Goal: Transaction & Acquisition: Purchase product/service

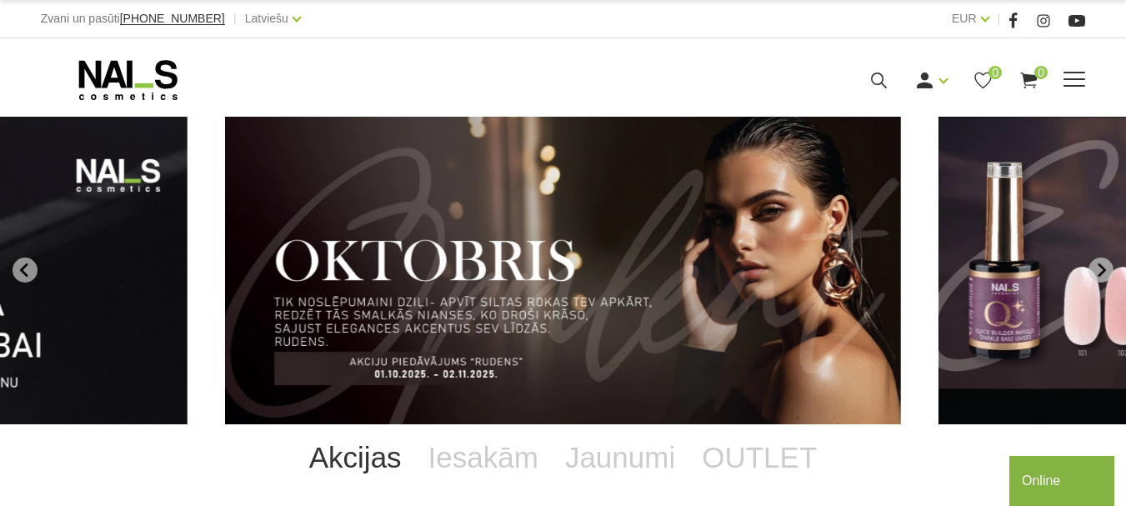
click at [0, 0] on link "Pedikīra piederumi" at bounding box center [0, 0] width 0 height 0
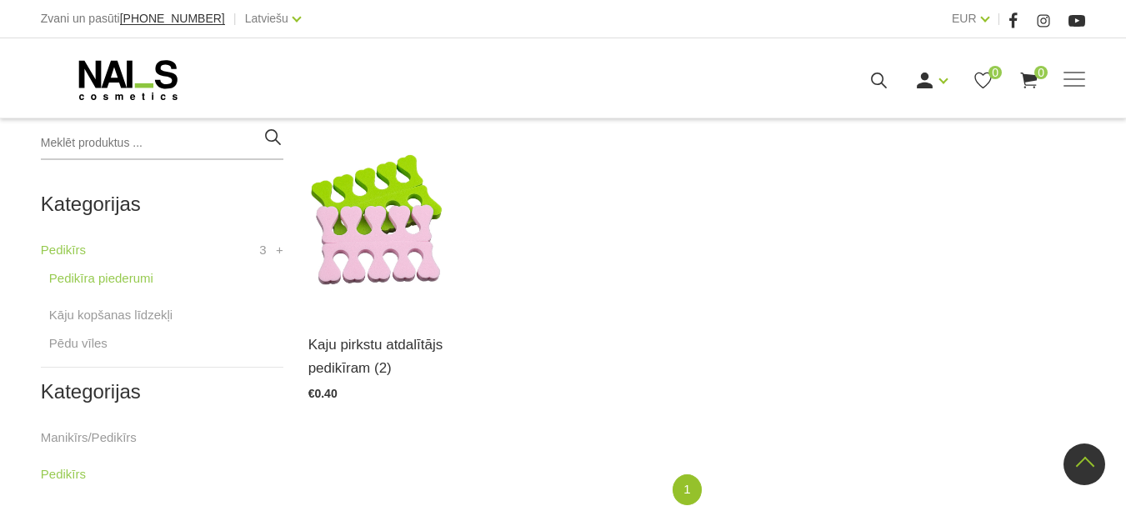
scroll to position [394, 0]
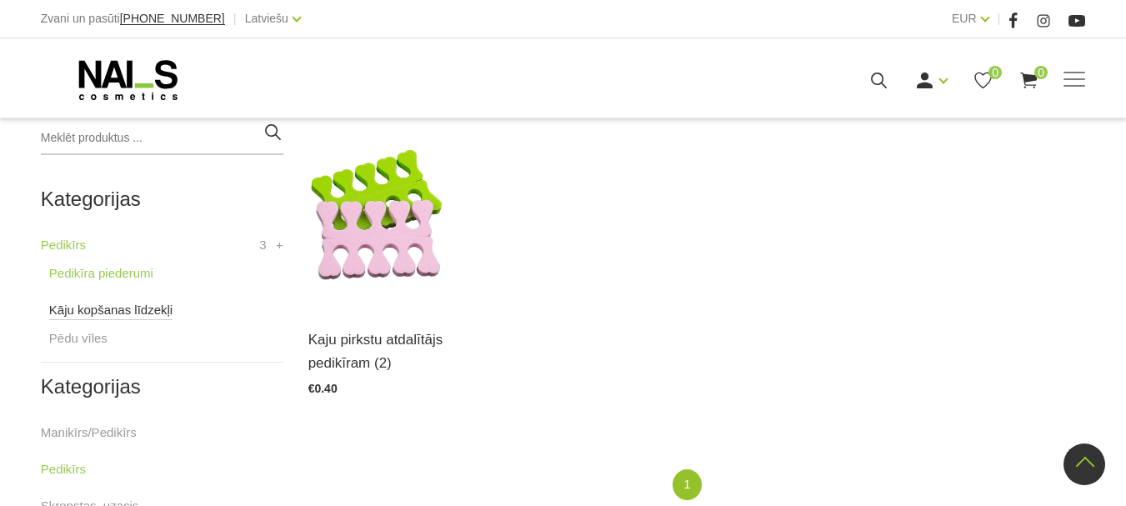
click at [111, 313] on link "Kāju kopšanas līdzekļi" at bounding box center [110, 310] width 123 height 20
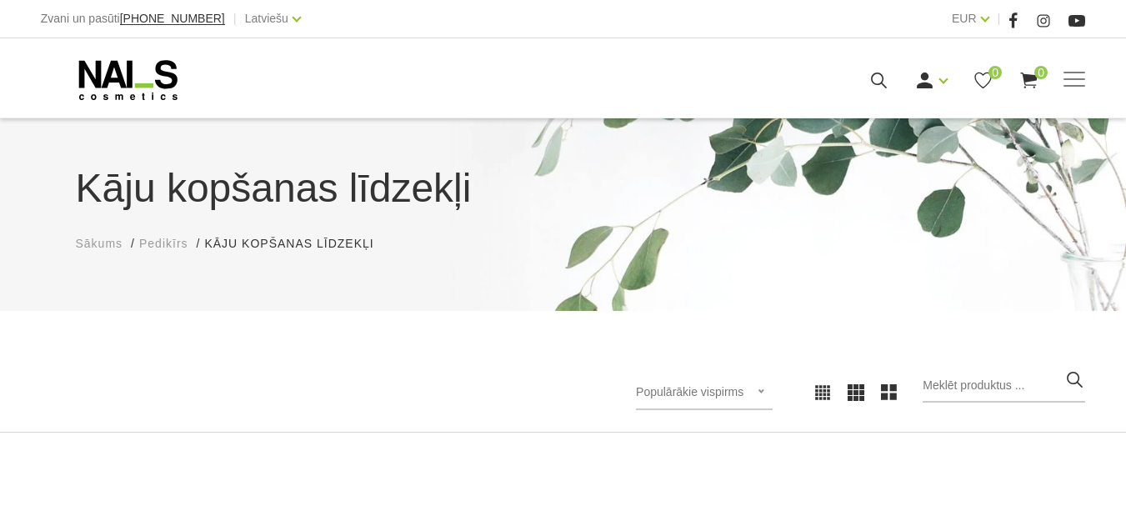
scroll to position [344, 0]
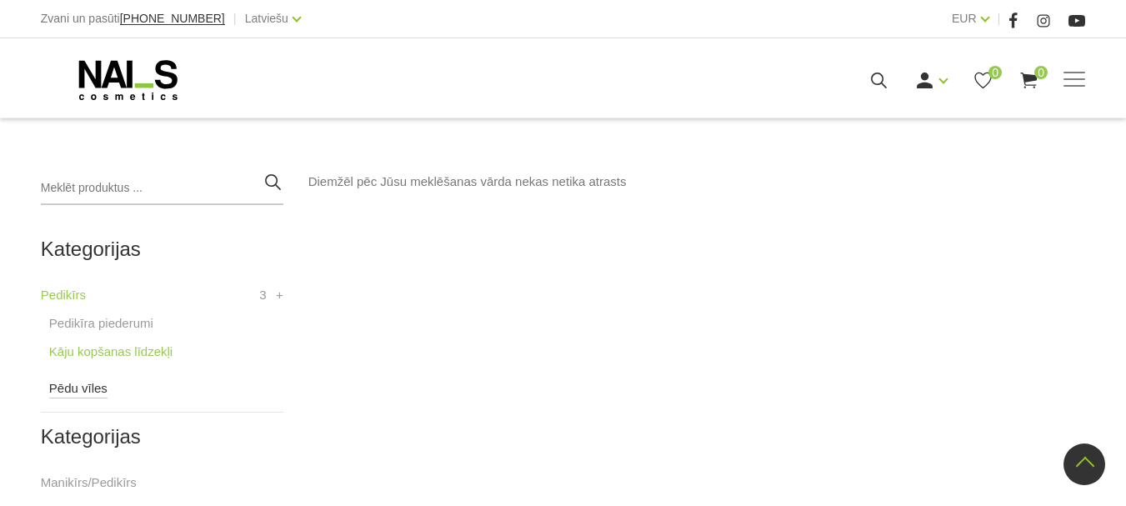
click at [101, 382] on link "Pēdu vīles" at bounding box center [78, 388] width 58 height 20
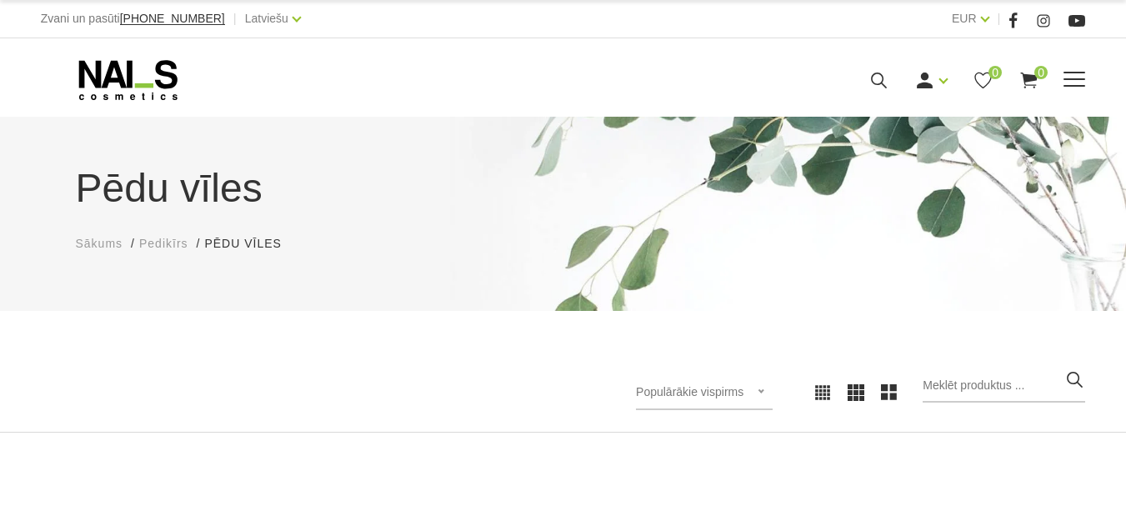
click at [0, 0] on link "Bāzes, topi un praimeri" at bounding box center [0, 0] width 0 height 0
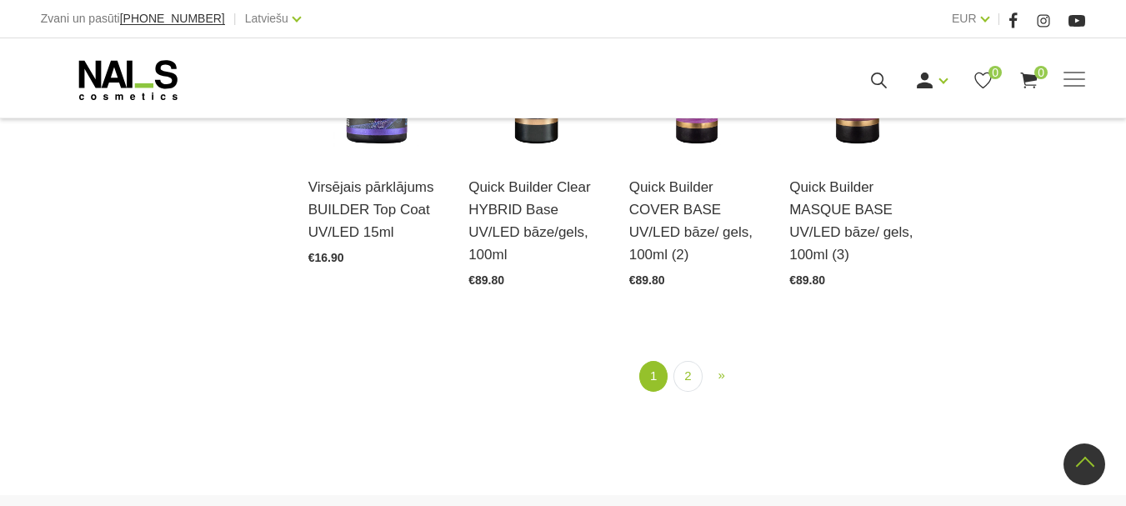
scroll to position [1933, 0]
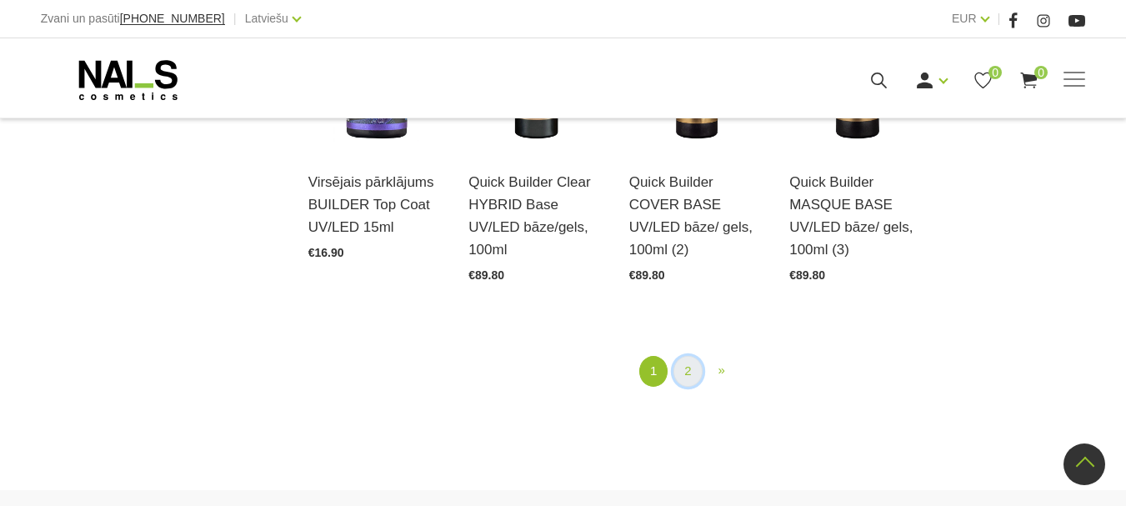
click at [681, 374] on link "2" at bounding box center [687, 371] width 28 height 31
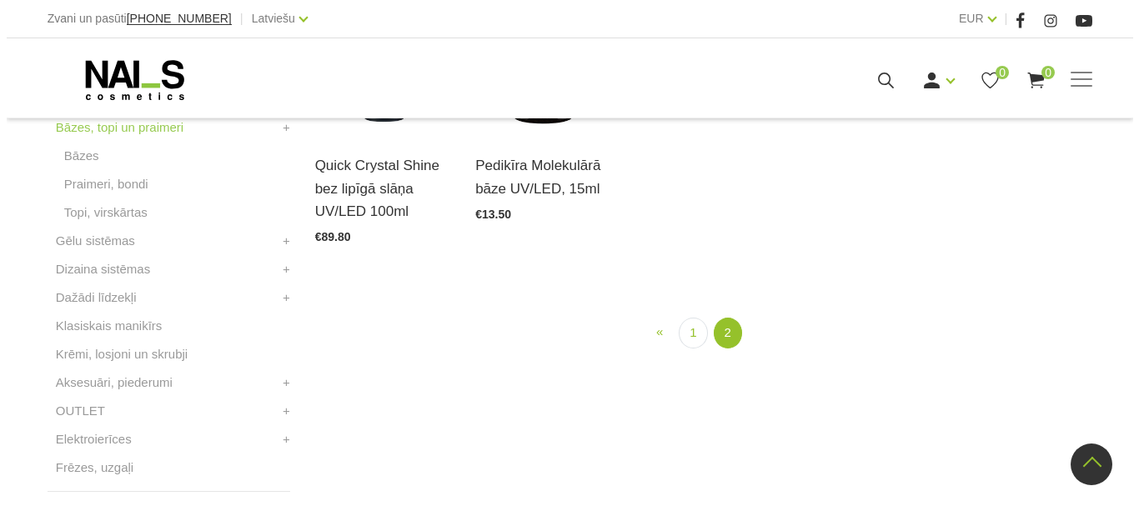
scroll to position [649, 0]
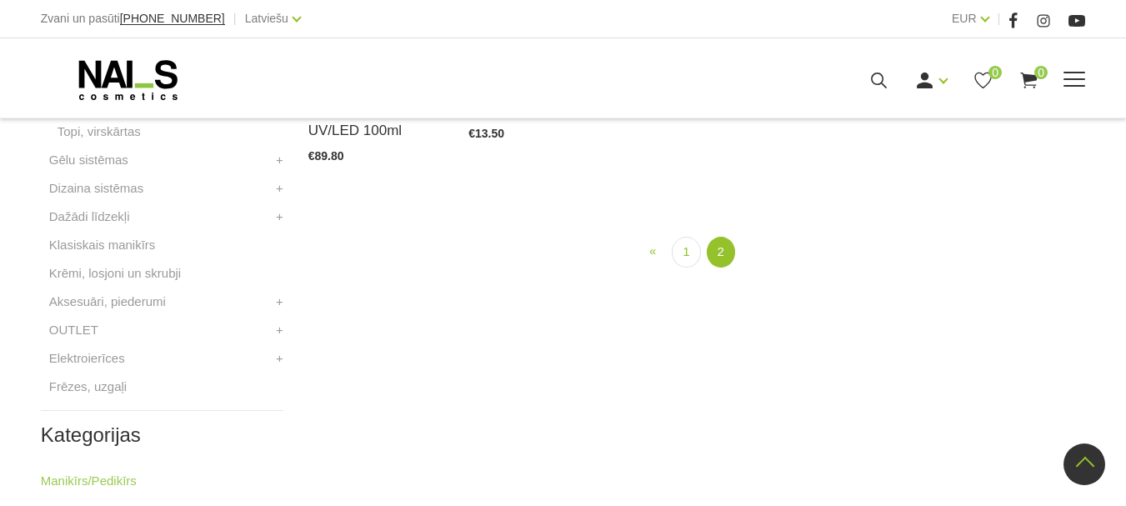
click at [889, 91] on icon at bounding box center [879, 80] width 21 height 21
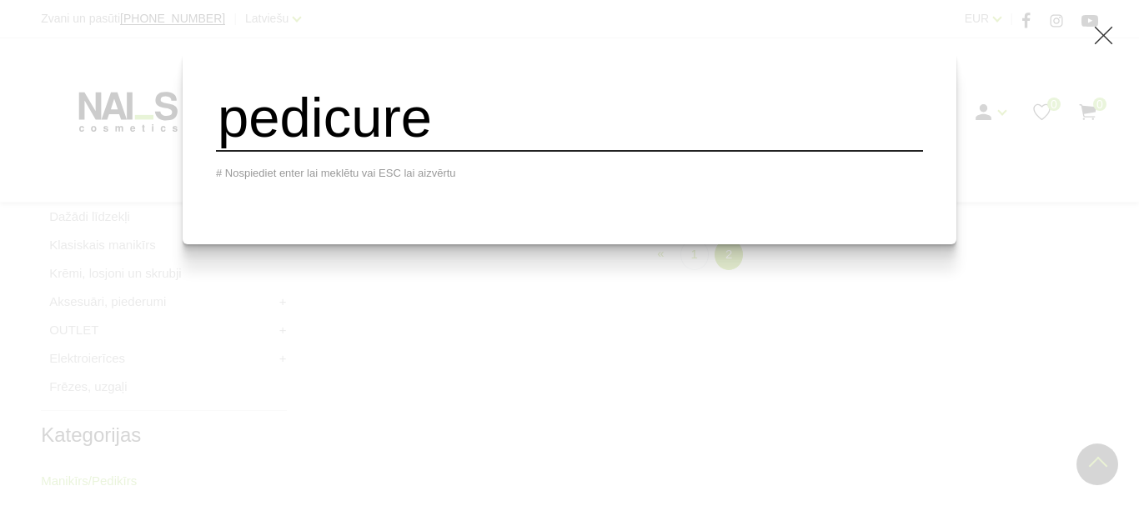
type input "pedicure"
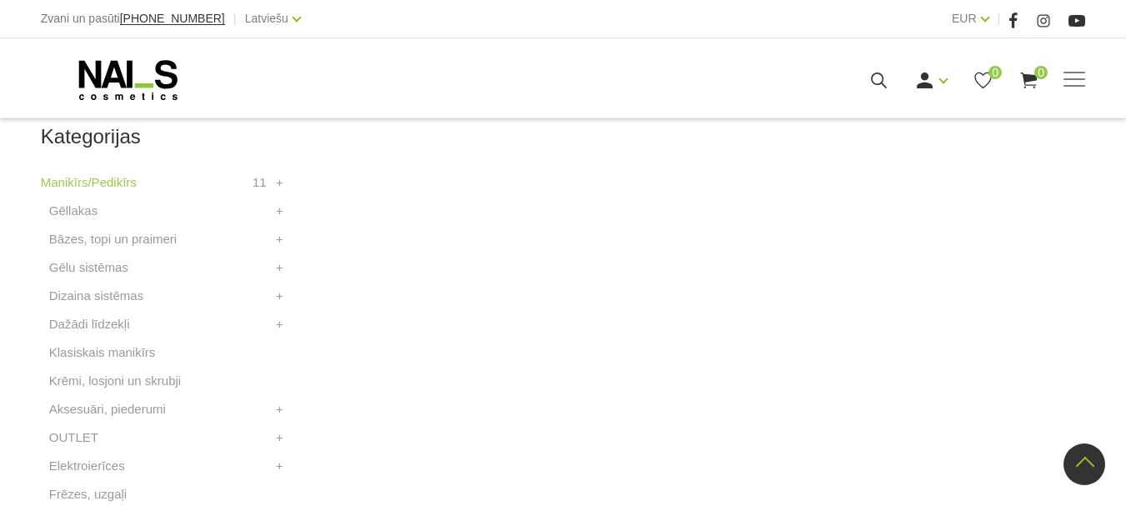
scroll to position [478, 0]
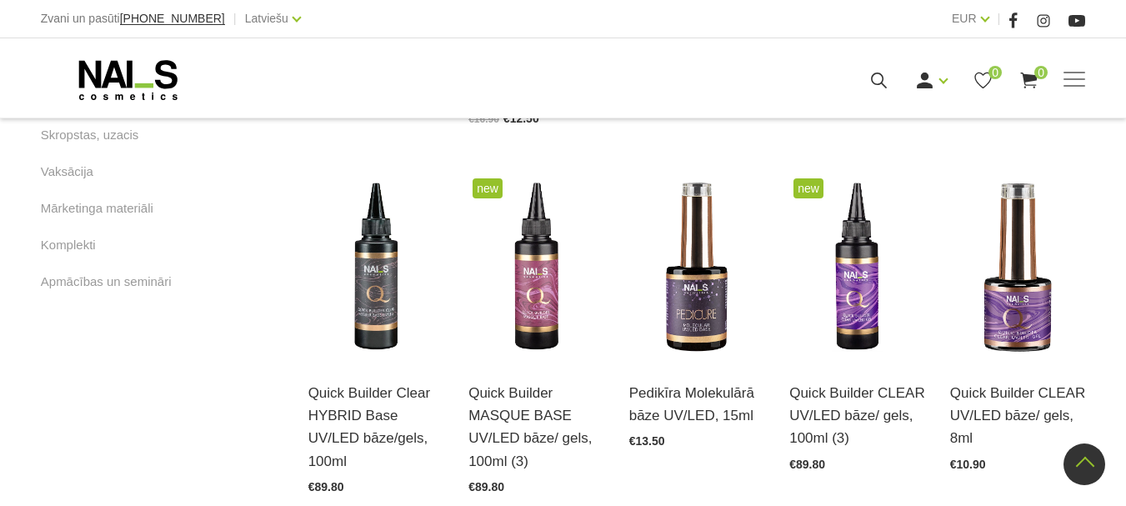
scroll to position [1134, 0]
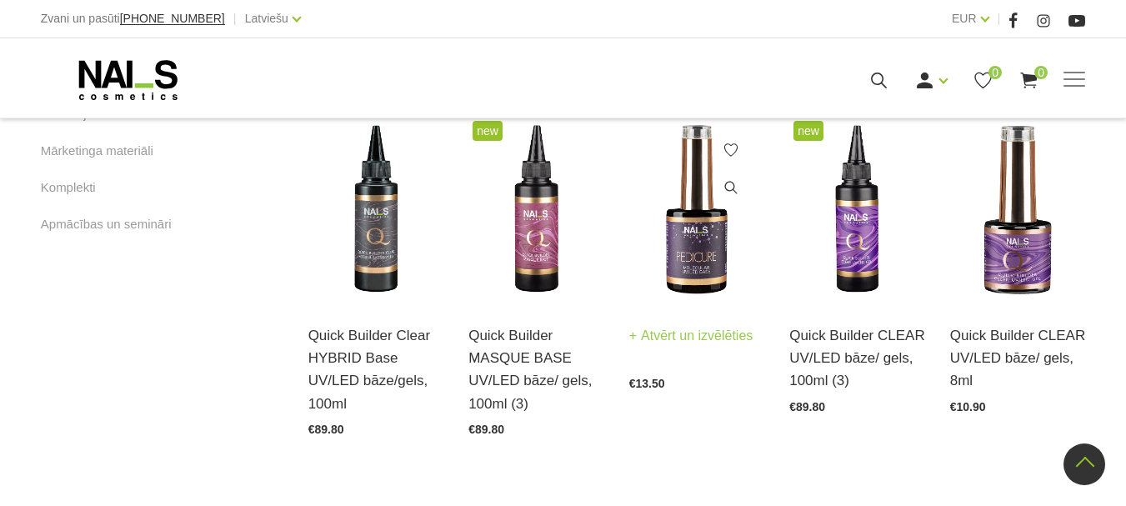
click at [679, 336] on link "Atvērt un izvēlēties" at bounding box center [691, 335] width 124 height 23
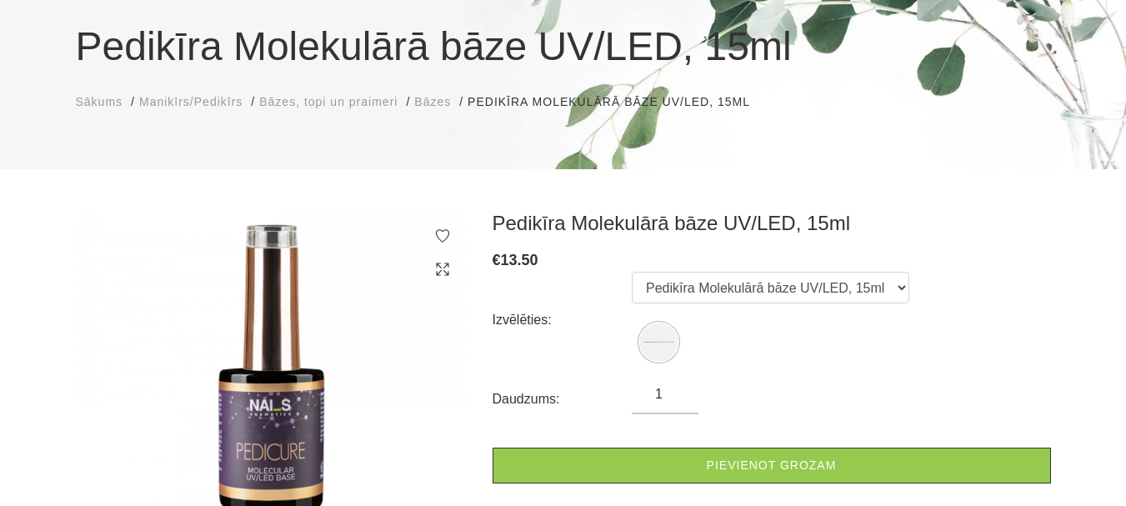
scroll to position [200, 0]
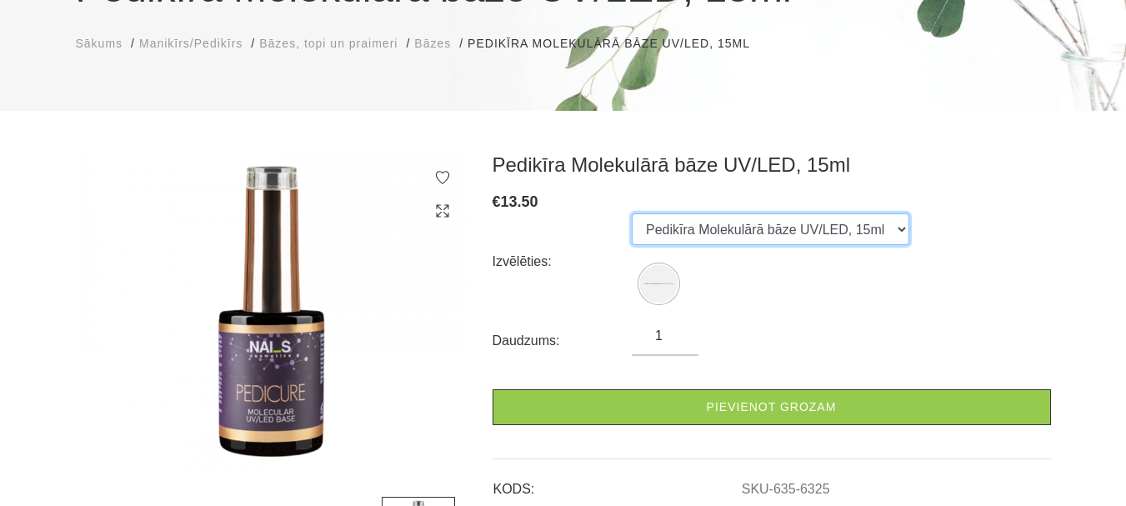
click at [693, 235] on select "Pedikīra Molekulārā bāze UV/LED, 15ml" at bounding box center [771, 229] width 278 height 32
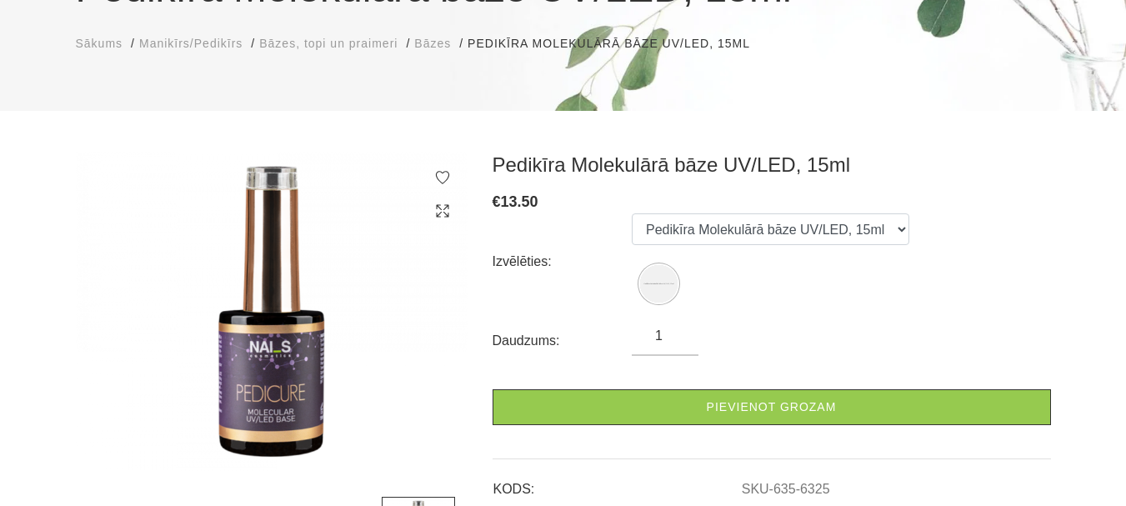
click at [709, 308] on ul "Pedikīra Molekulārā bāze UV/LED, 15ml" at bounding box center [771, 261] width 278 height 96
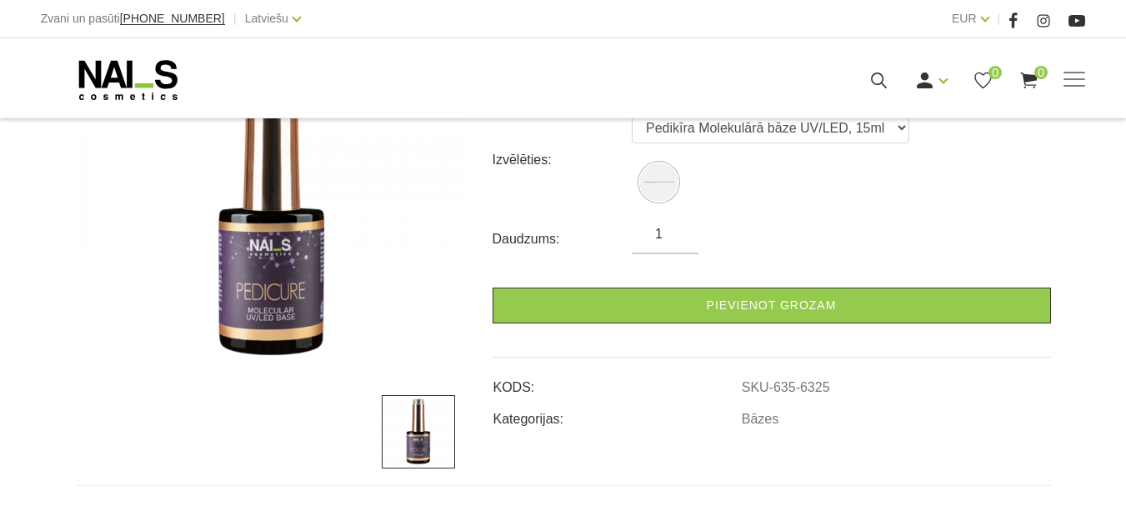
scroll to position [306, 0]
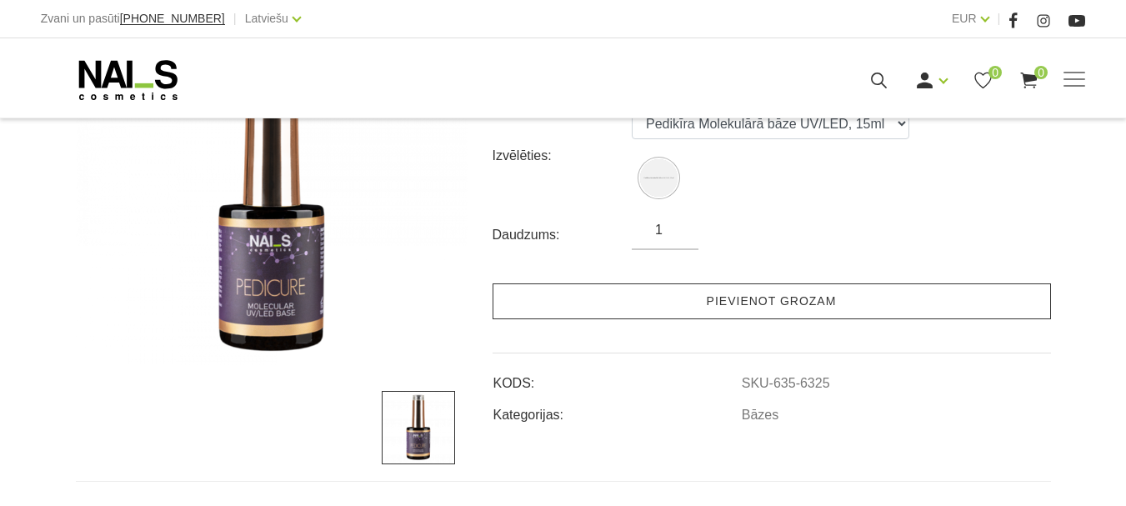
click at [687, 317] on link "Pievienot grozam" at bounding box center [772, 301] width 558 height 36
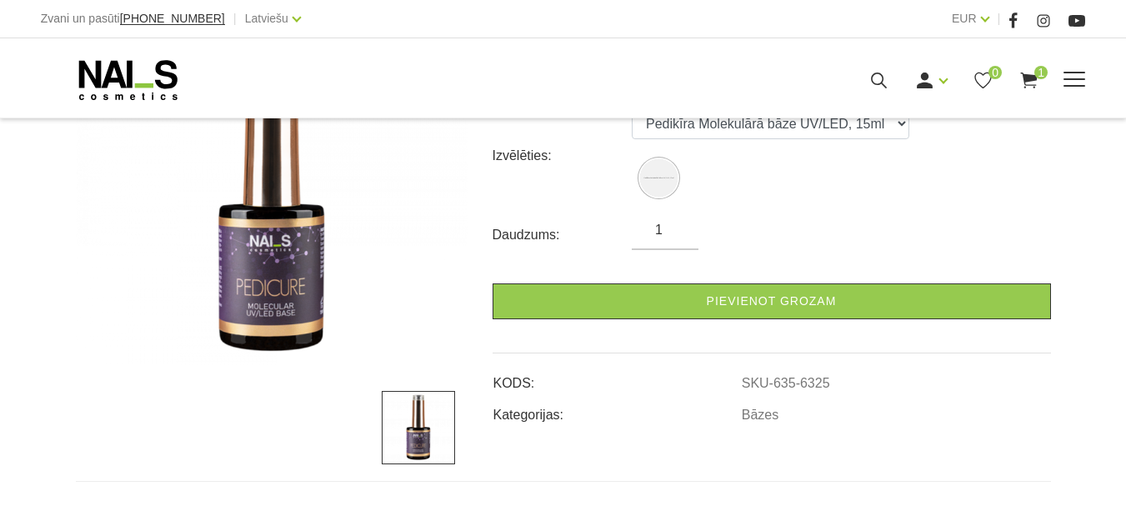
click at [135, 96] on icon at bounding box center [128, 80] width 175 height 42
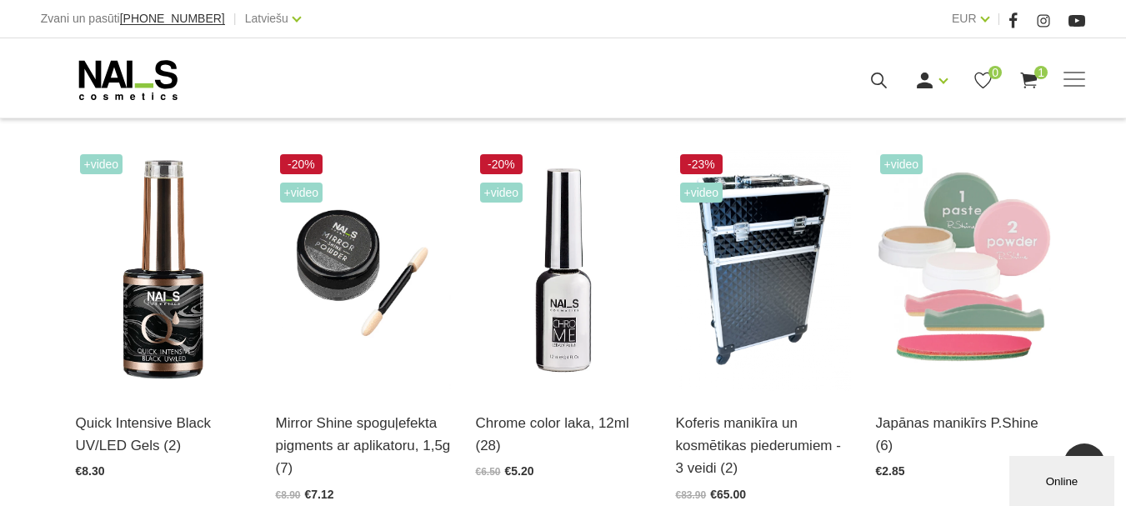
scroll to position [780, 0]
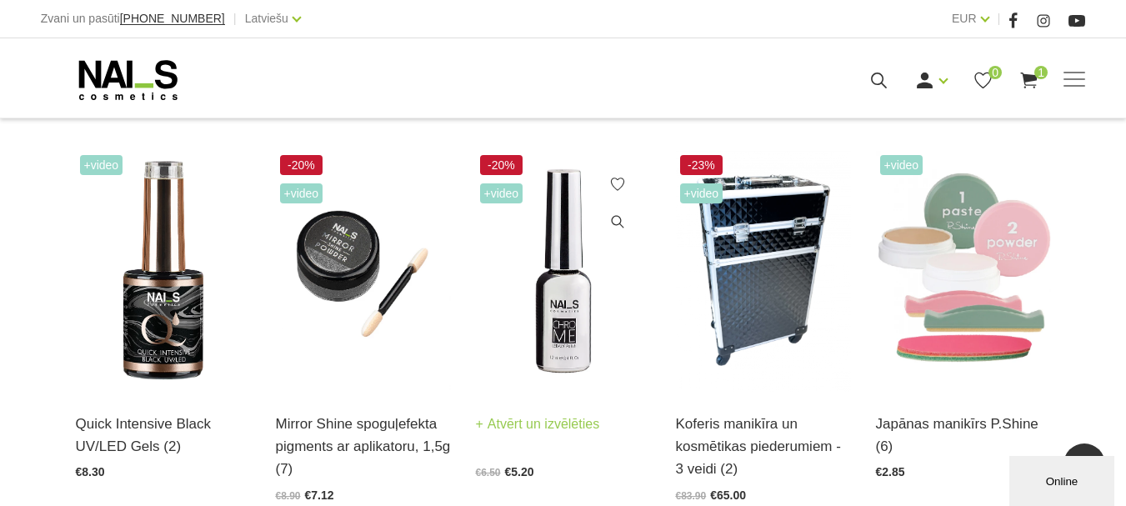
click at [564, 329] on img at bounding box center [563, 271] width 175 height 241
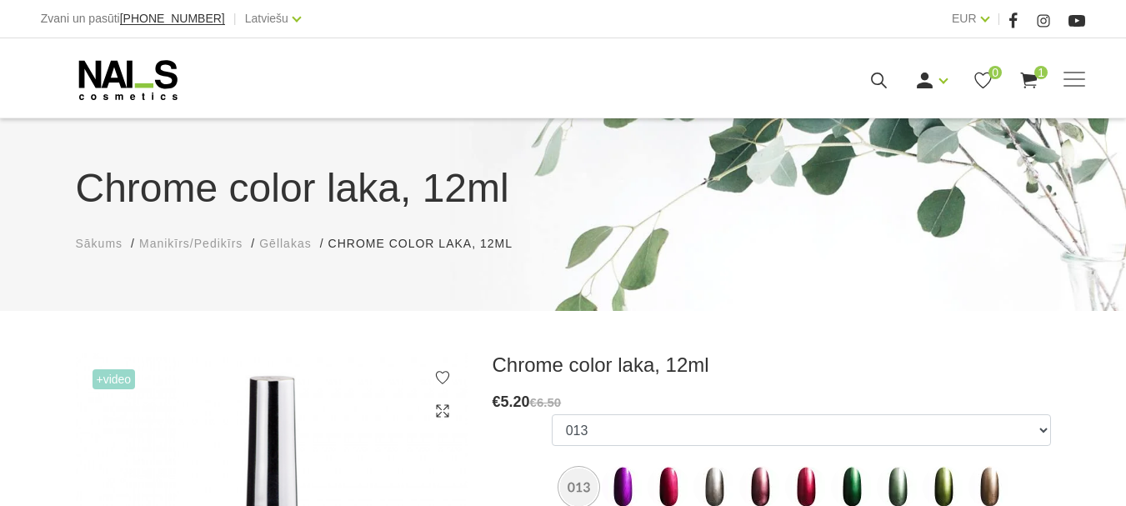
scroll to position [203, 0]
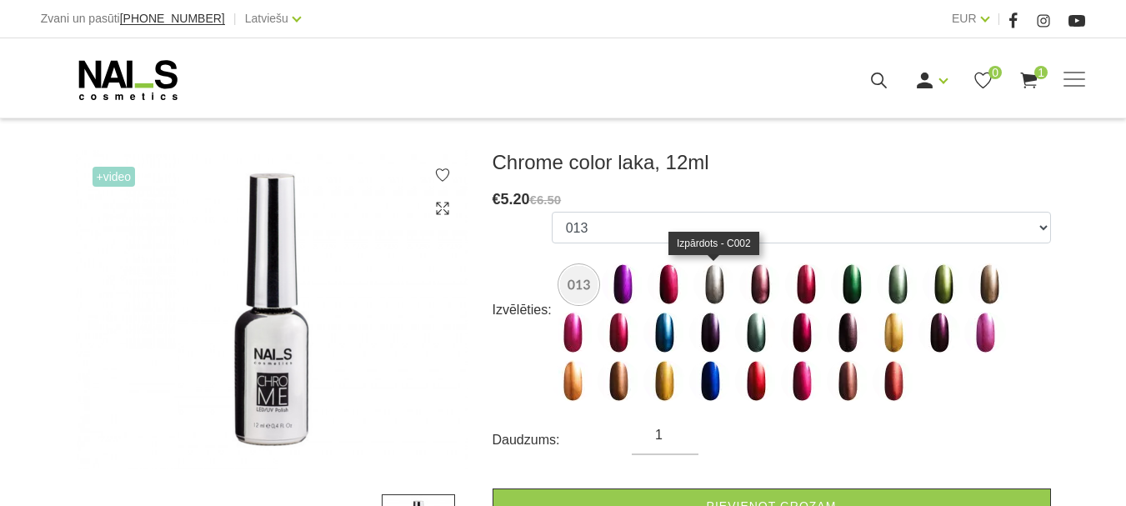
click at [703, 285] on img at bounding box center [715, 284] width 42 height 42
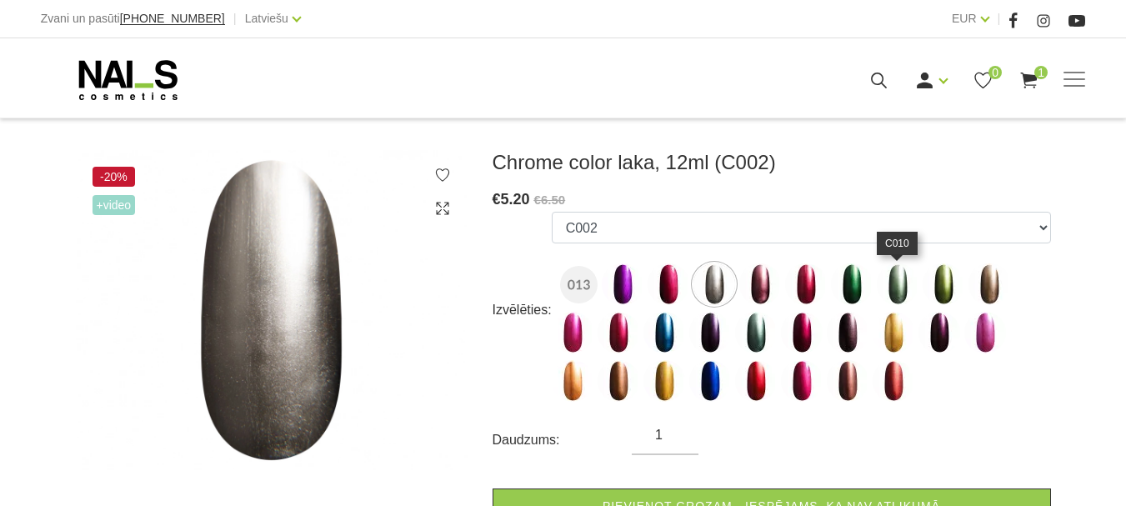
click at [900, 284] on img at bounding box center [898, 284] width 42 height 42
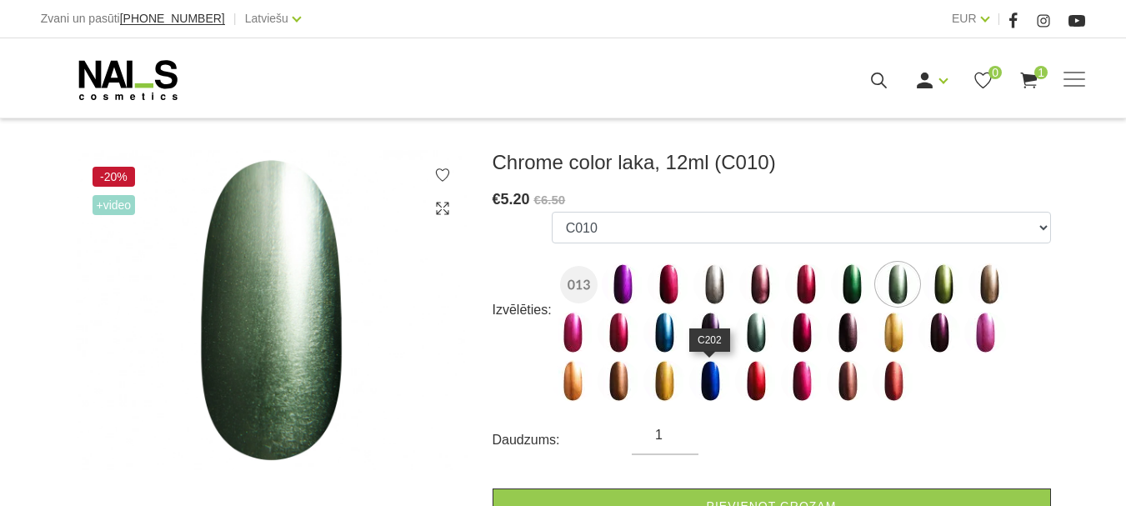
click at [690, 384] on img at bounding box center [710, 381] width 42 height 42
select select "1536"
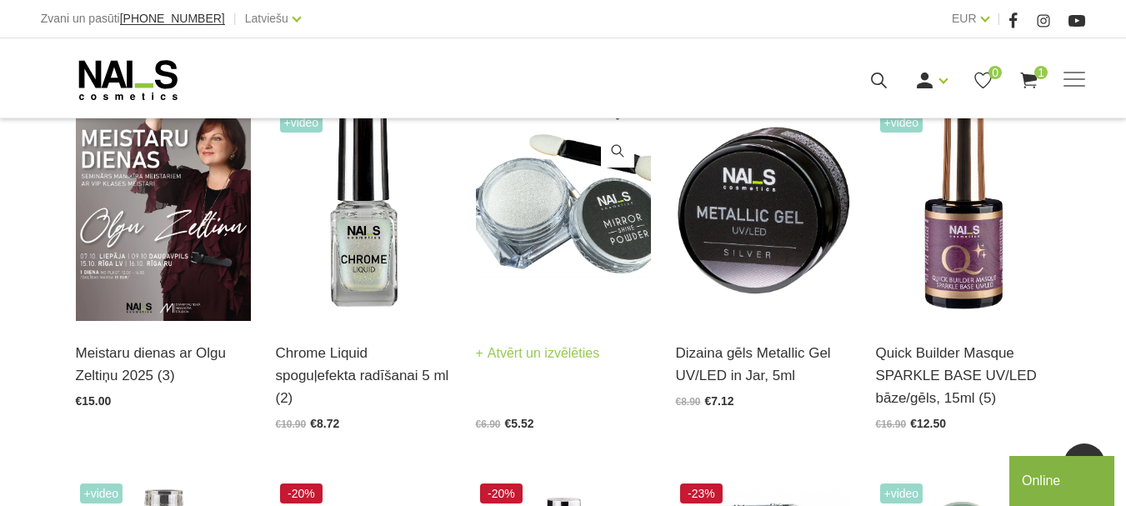
scroll to position [426, 0]
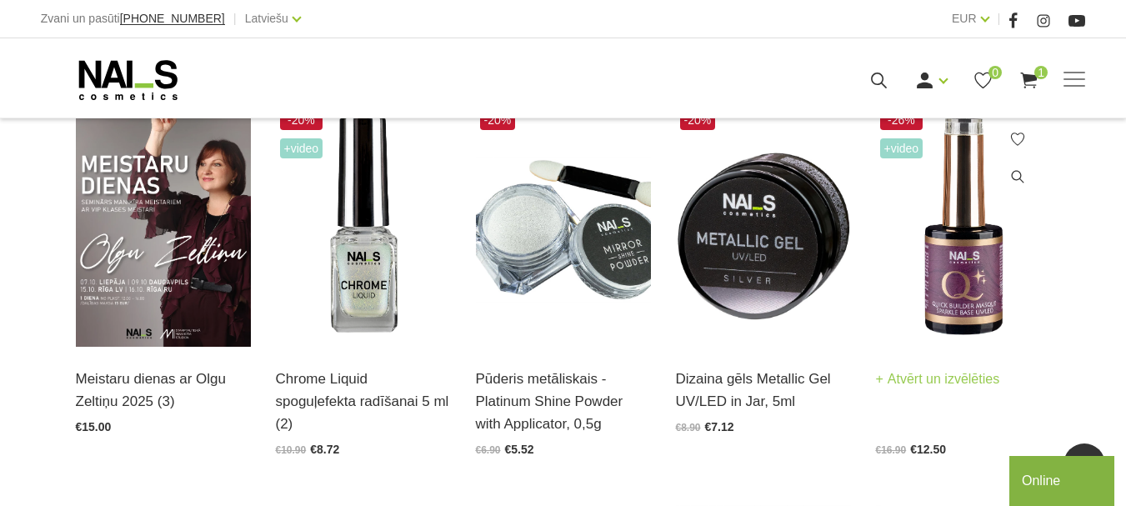
click at [931, 387] on link "Atvērt un izvēlēties" at bounding box center [938, 379] width 124 height 23
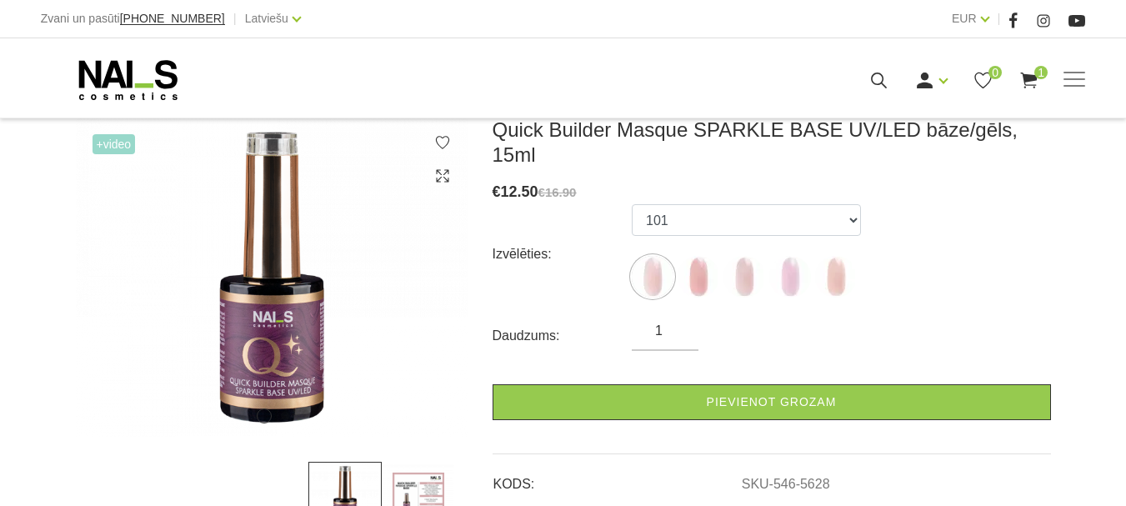
scroll to position [325, 0]
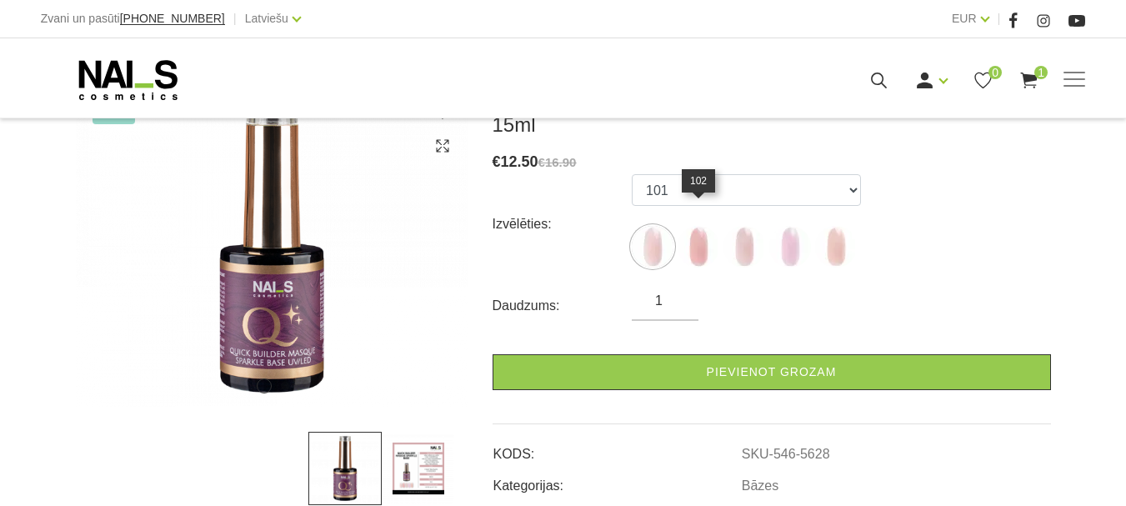
click at [707, 226] on img at bounding box center [699, 247] width 42 height 42
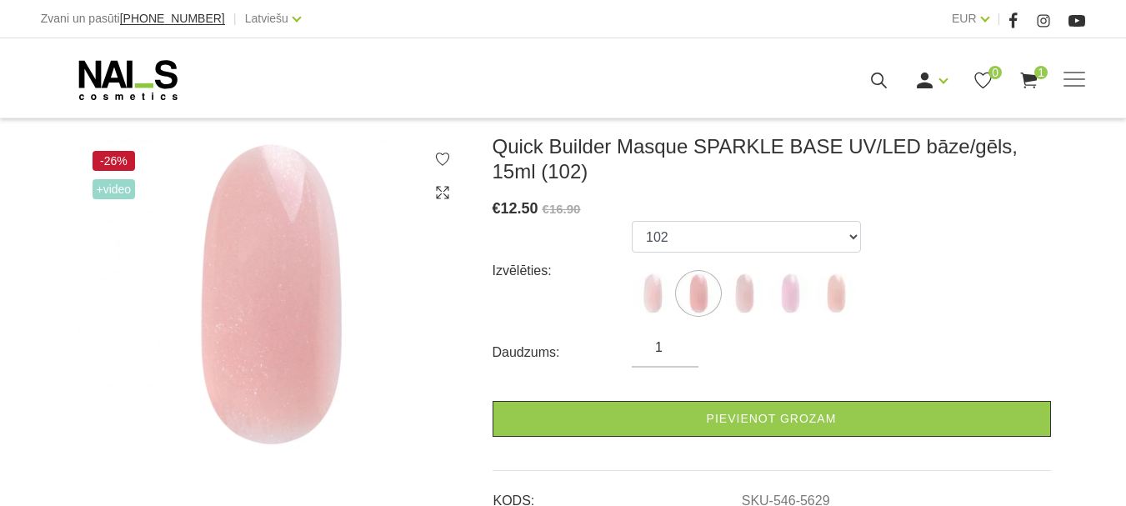
scroll to position [239, 0]
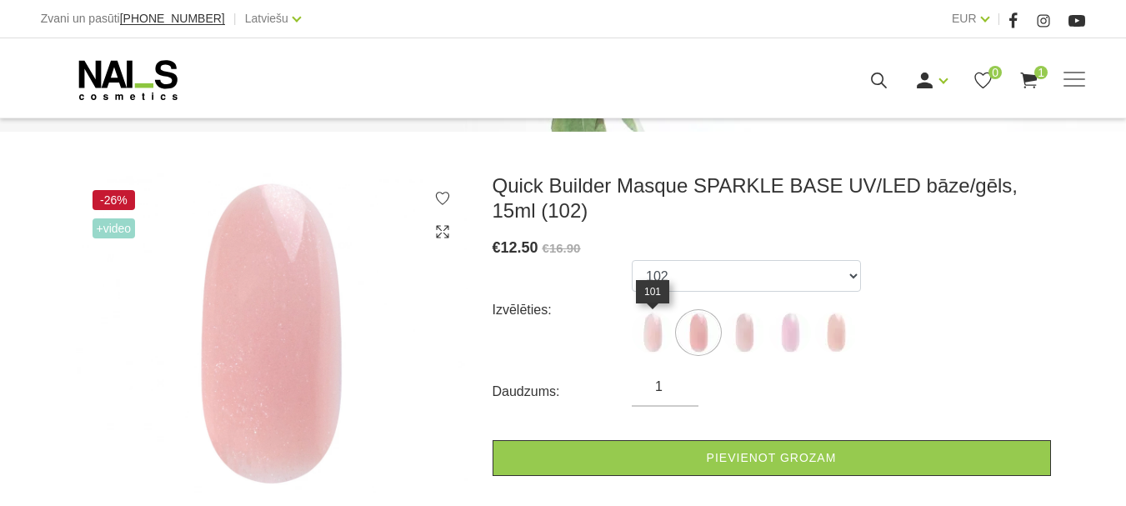
click at [640, 324] on img at bounding box center [653, 333] width 42 height 42
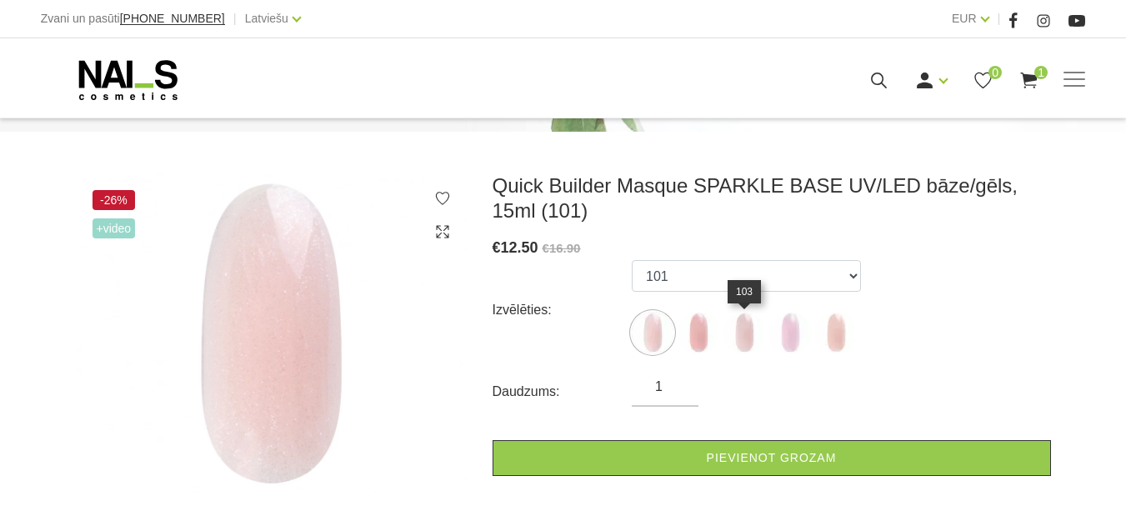
click at [740, 342] on img at bounding box center [745, 333] width 42 height 42
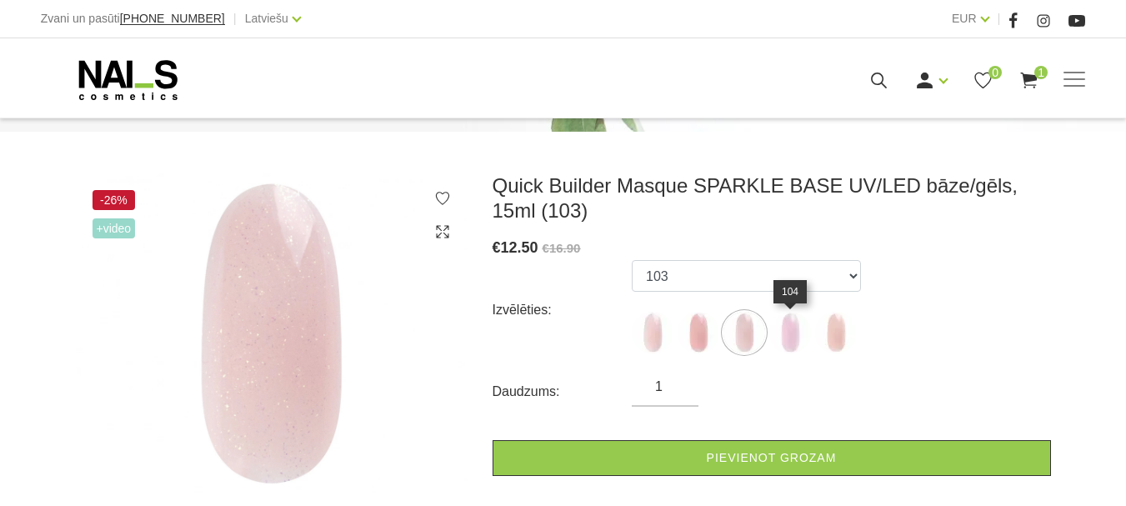
click at [790, 343] on img at bounding box center [790, 333] width 42 height 42
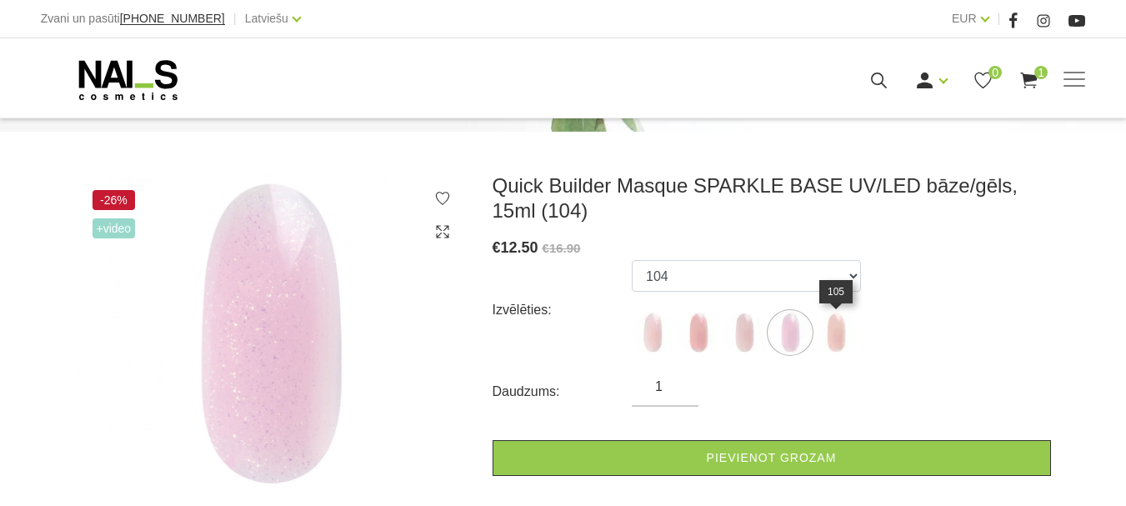
click at [826, 343] on img at bounding box center [836, 333] width 42 height 42
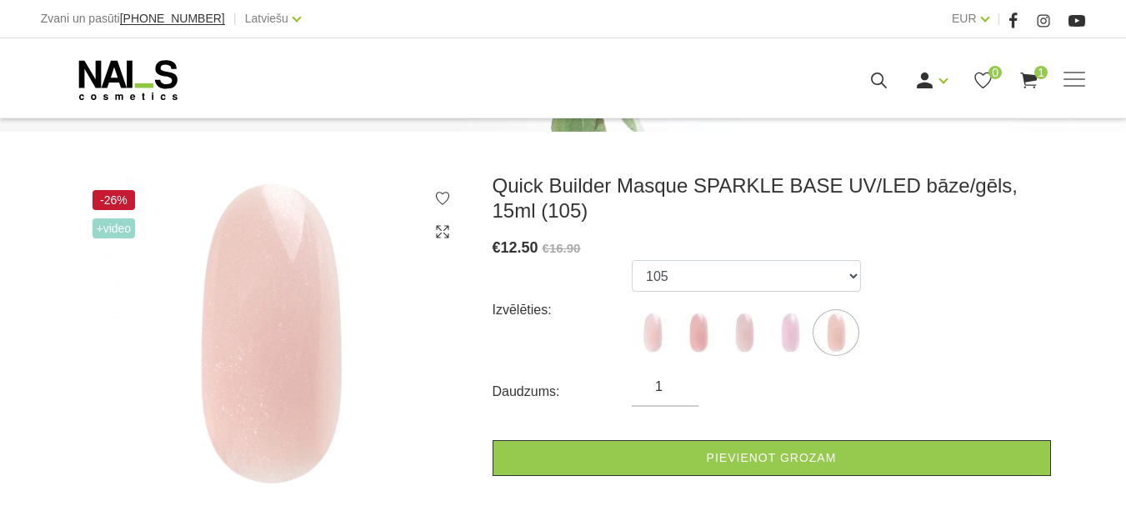
click at [675, 342] on ul "101 102 103 104 105" at bounding box center [746, 310] width 229 height 100
click at [693, 338] on img at bounding box center [699, 333] width 42 height 42
select select "5629"
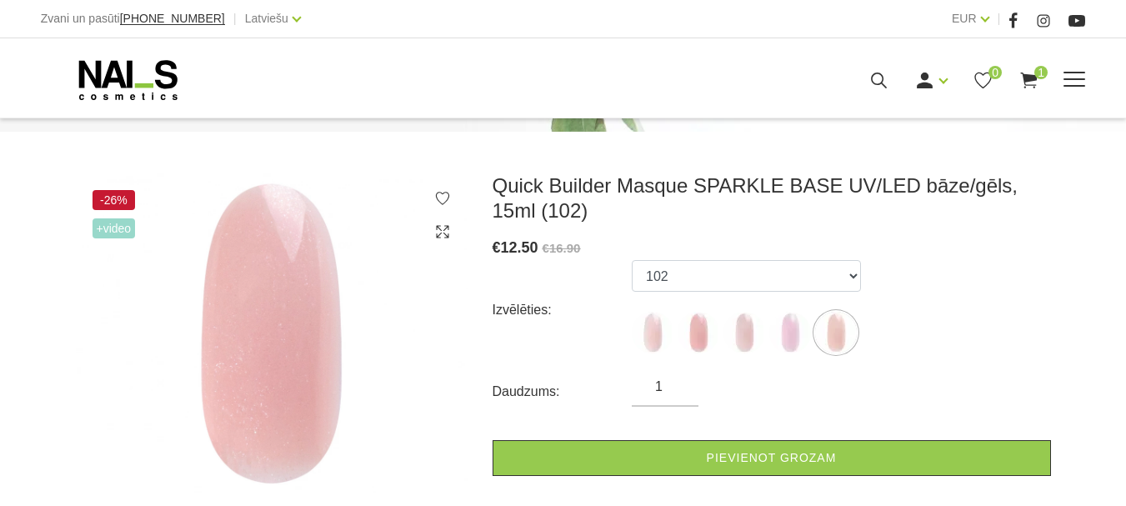
click at [0, 0] on li "OUTLET" at bounding box center [0, 0] width 0 height 0
click at [0, 0] on link "OUTLET" at bounding box center [0, 0] width 0 height 0
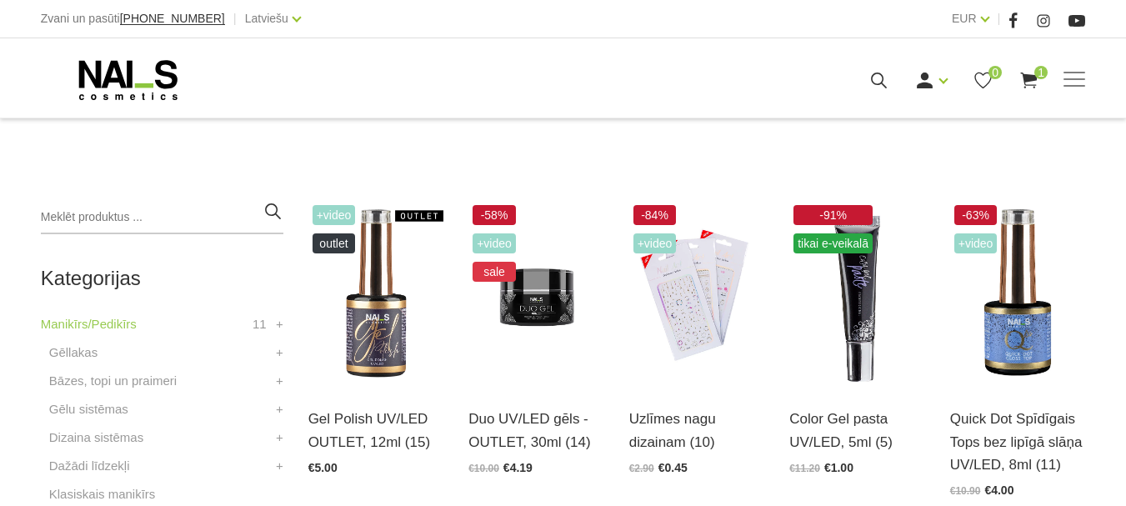
scroll to position [317, 0]
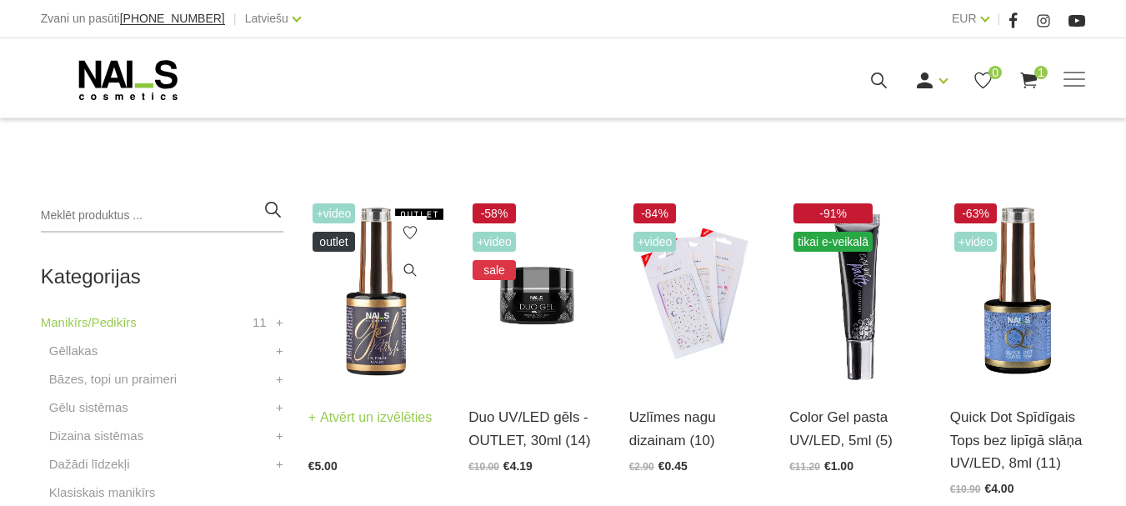
click at [323, 429] on link "Atvērt un izvēlēties" at bounding box center [370, 417] width 124 height 23
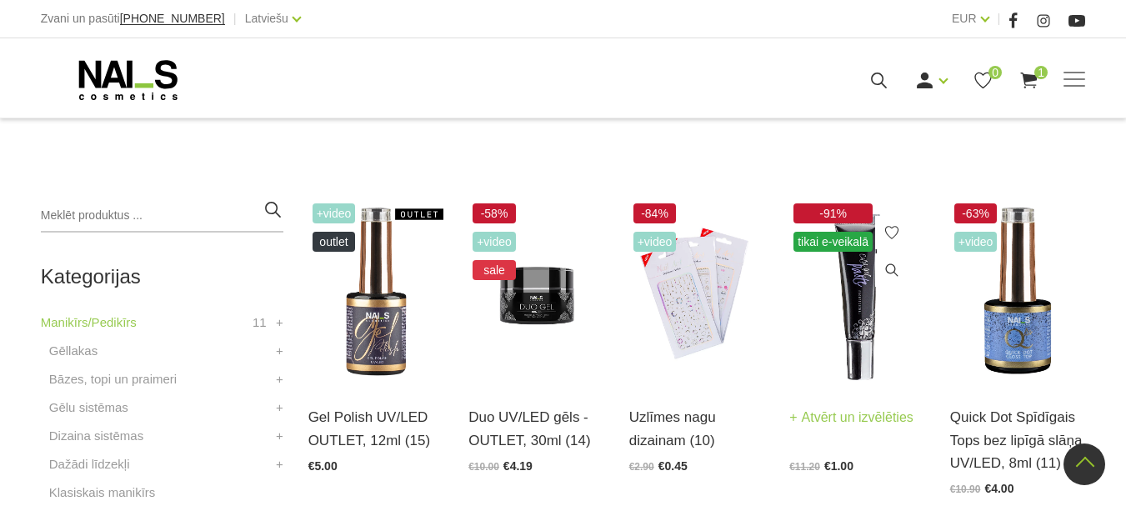
click at [799, 415] on h3 "Color Gel pasta UV/LED, 5ml (5)" at bounding box center [857, 428] width 136 height 45
click at [805, 406] on link "Atvērt un izvēlēties" at bounding box center [851, 417] width 124 height 23
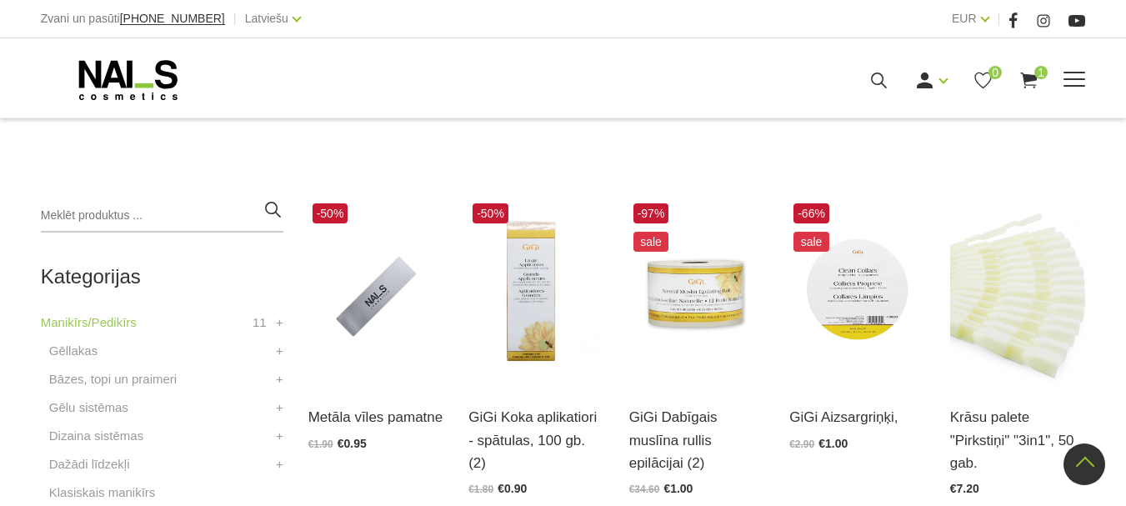
click at [0, 0] on link "Online apmācības" at bounding box center [0, 0] width 0 height 0
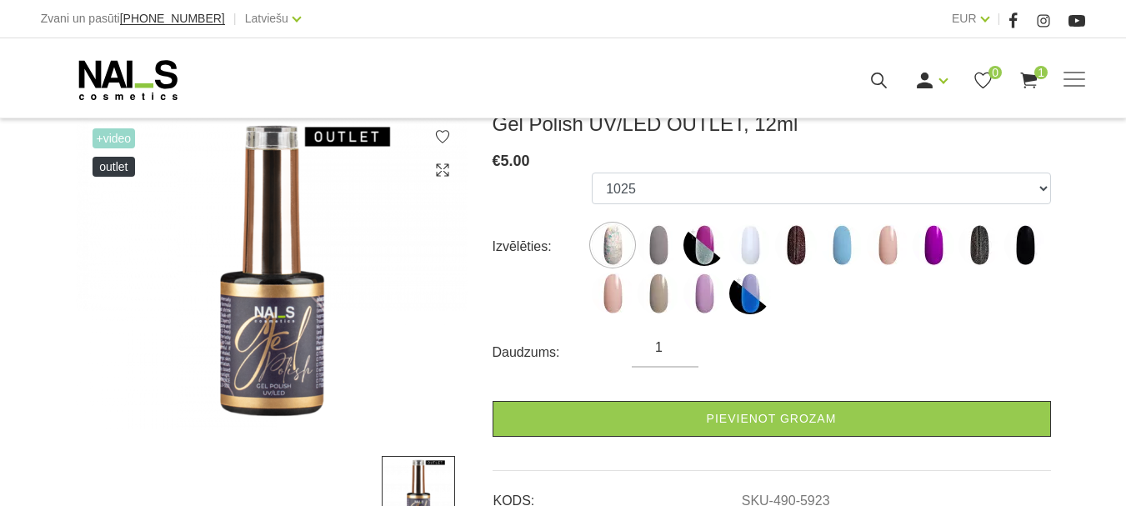
scroll to position [242, 0]
click at [711, 260] on img at bounding box center [705, 244] width 42 height 42
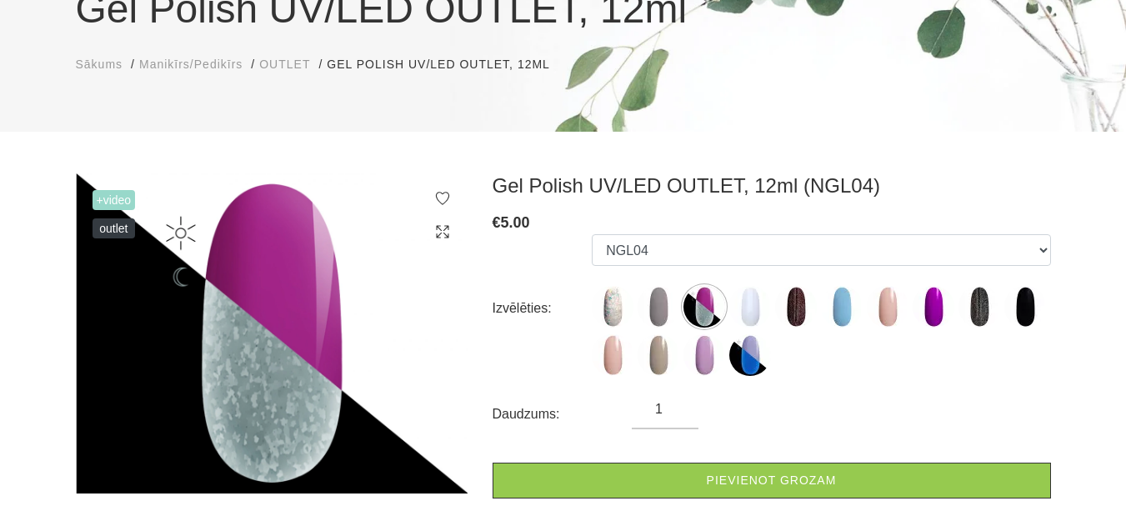
scroll to position [164, 0]
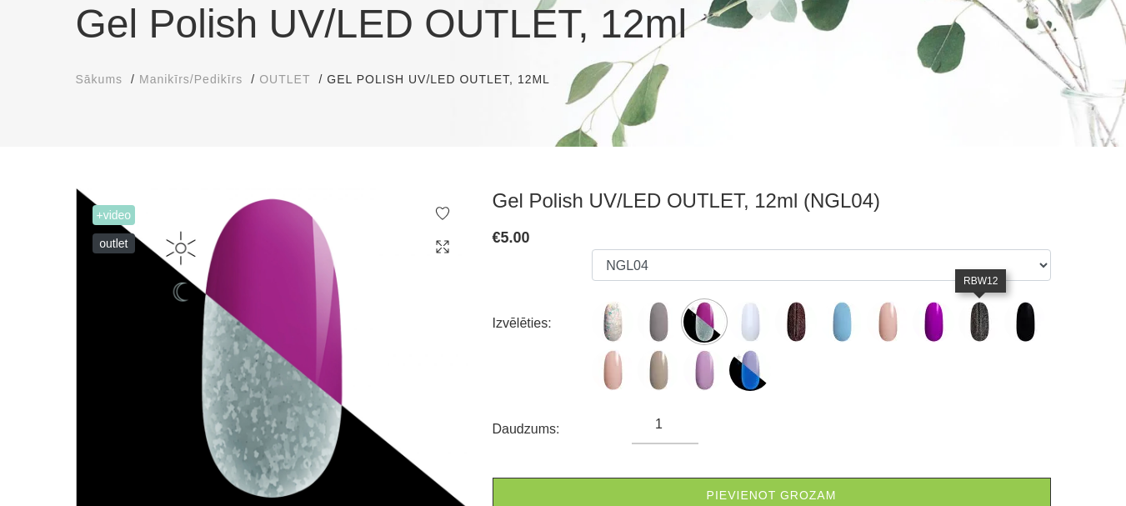
click at [994, 335] on img at bounding box center [980, 322] width 42 height 42
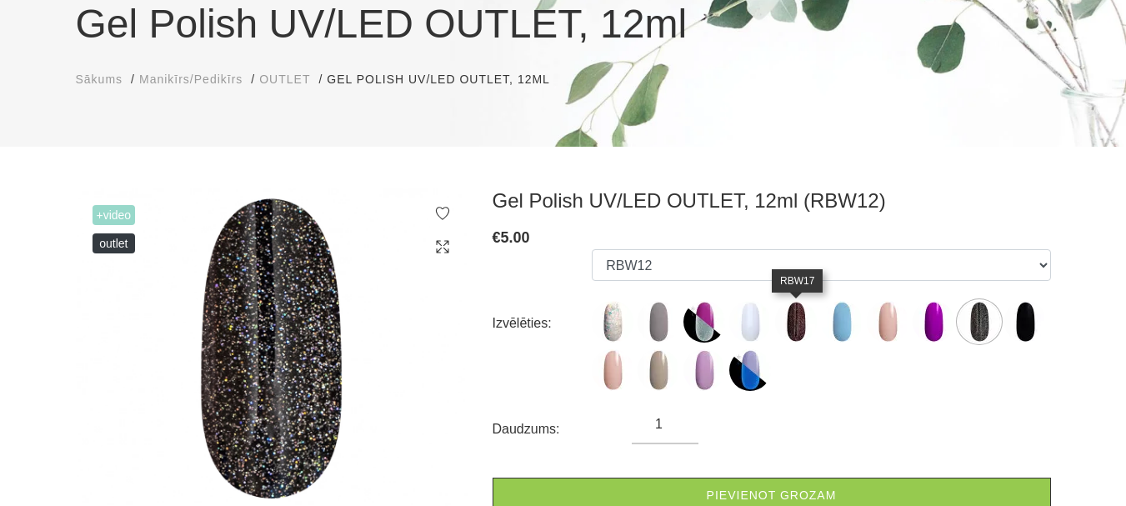
click at [790, 339] on img at bounding box center [796, 322] width 42 height 42
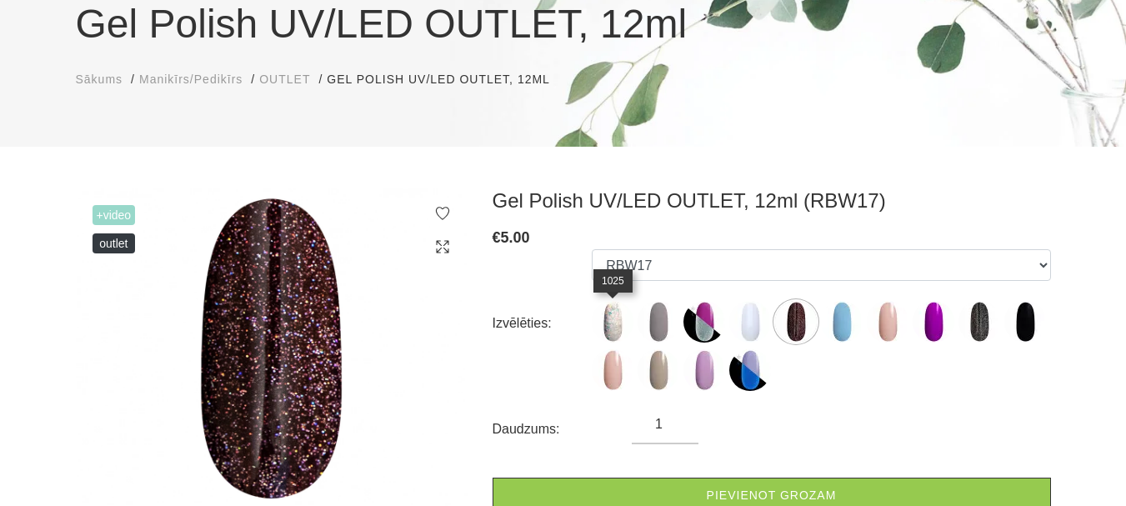
click at [609, 319] on img at bounding box center [613, 322] width 42 height 42
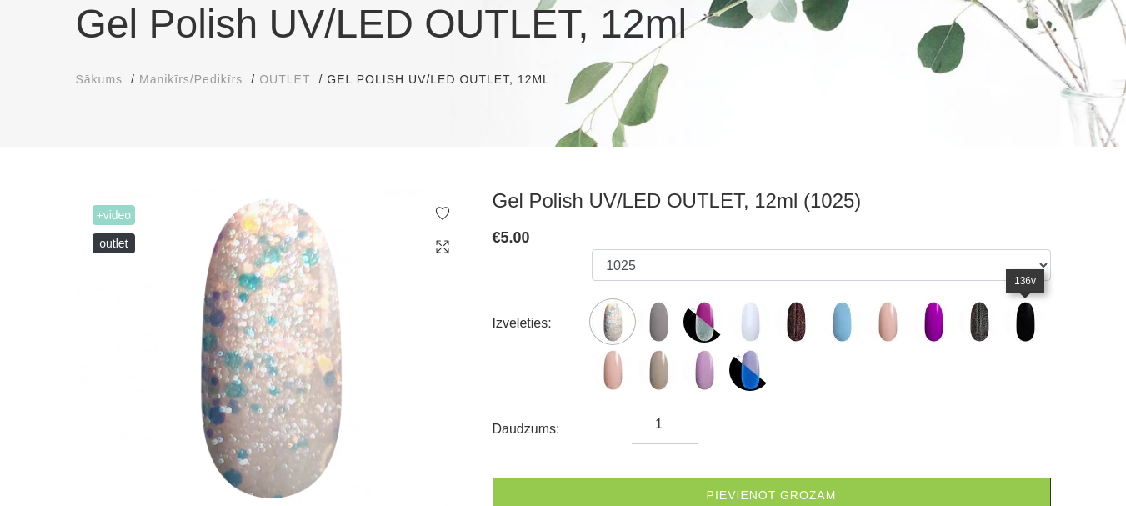
click at [1029, 309] on img at bounding box center [1025, 322] width 42 height 42
select select "6475"
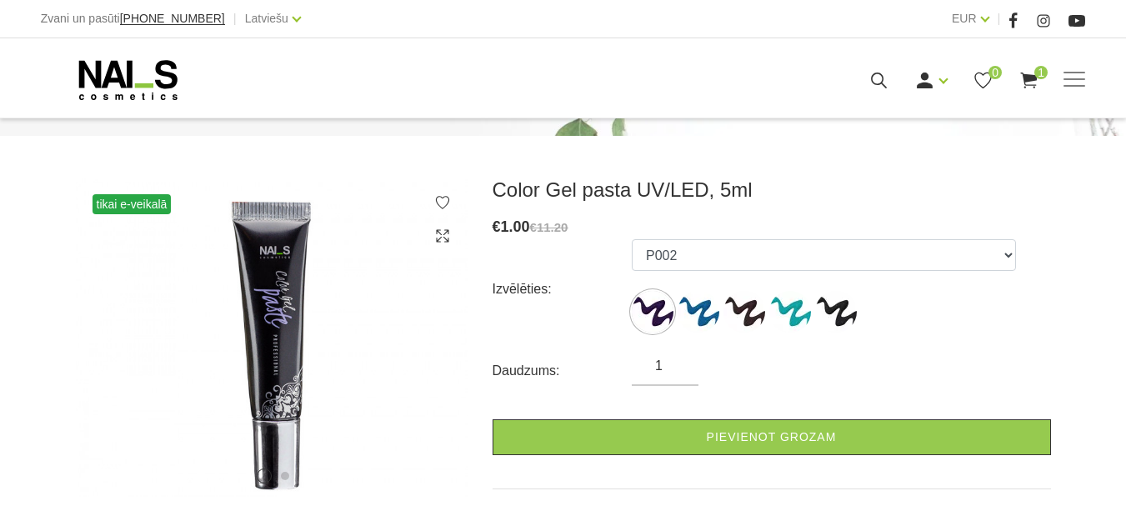
scroll to position [206, 0]
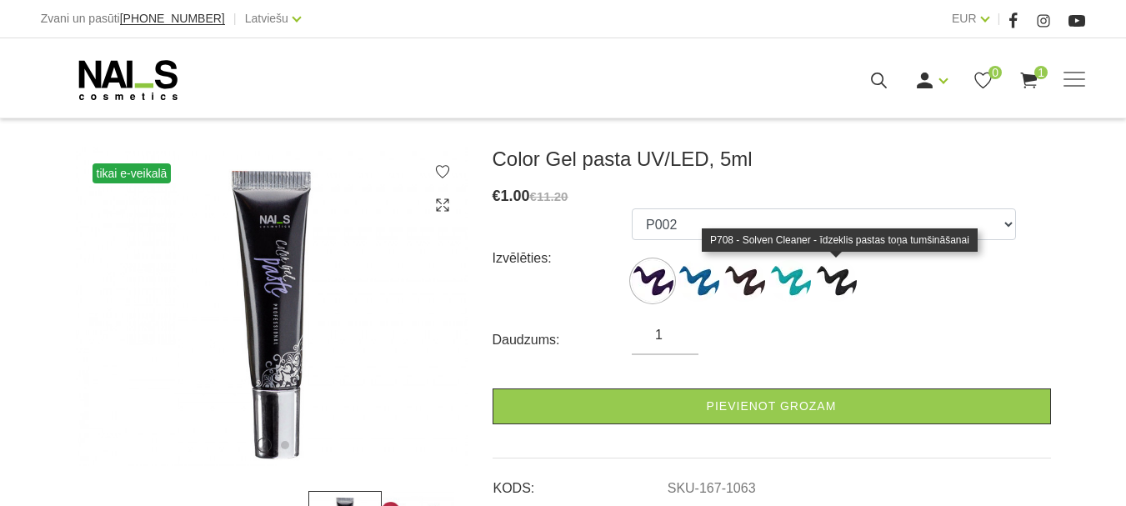
click at [847, 281] on img at bounding box center [836, 281] width 42 height 42
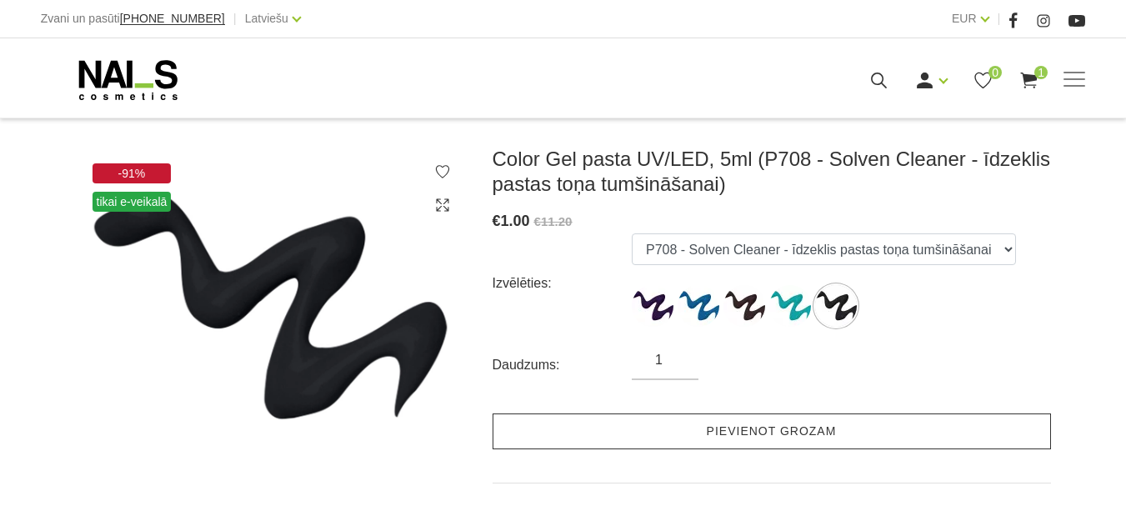
click at [760, 429] on link "Pievienot grozam" at bounding box center [772, 431] width 558 height 36
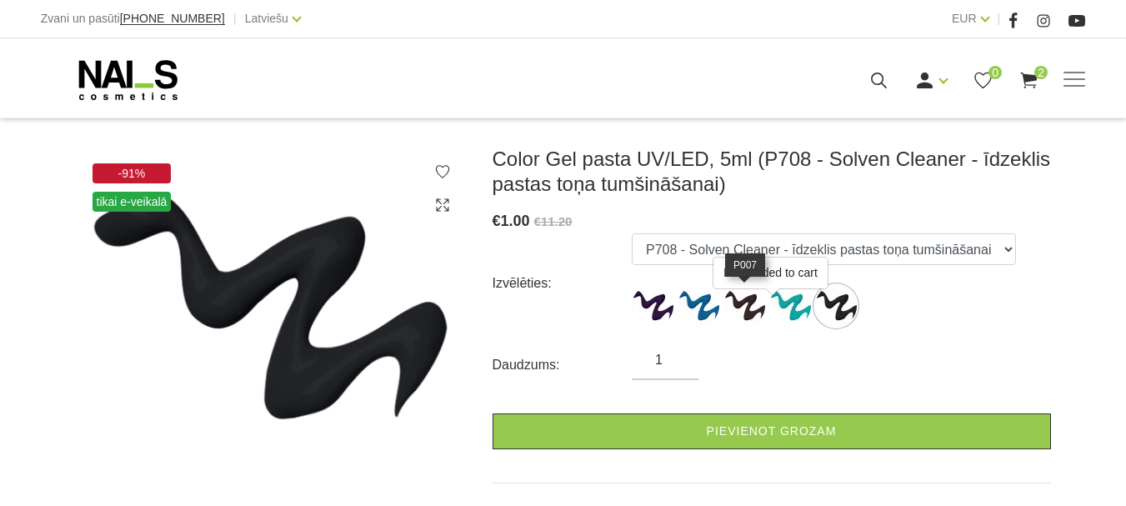
click at [742, 311] on img at bounding box center [745, 306] width 42 height 42
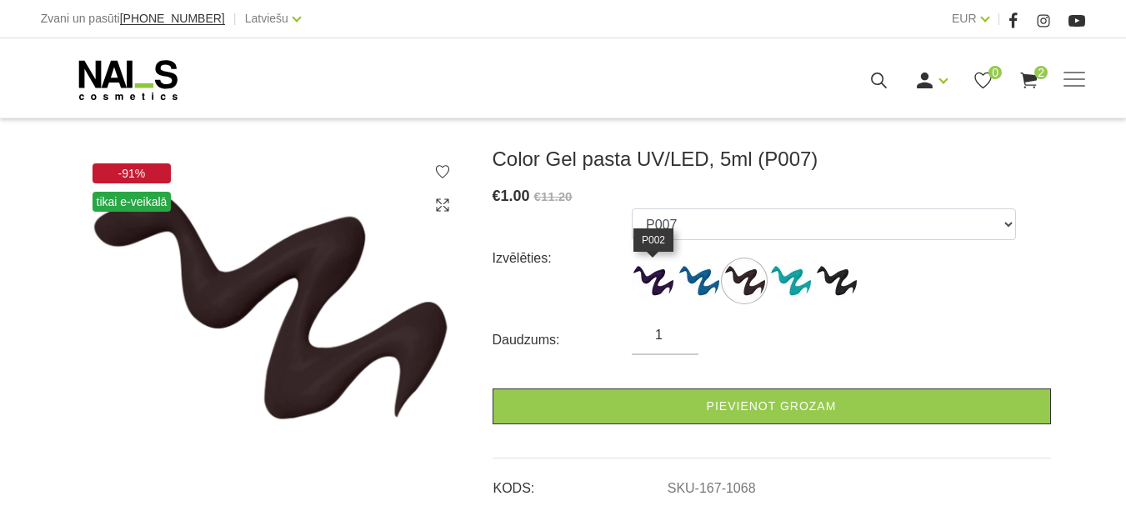
click at [655, 291] on img at bounding box center [653, 281] width 42 height 42
select select "1063"
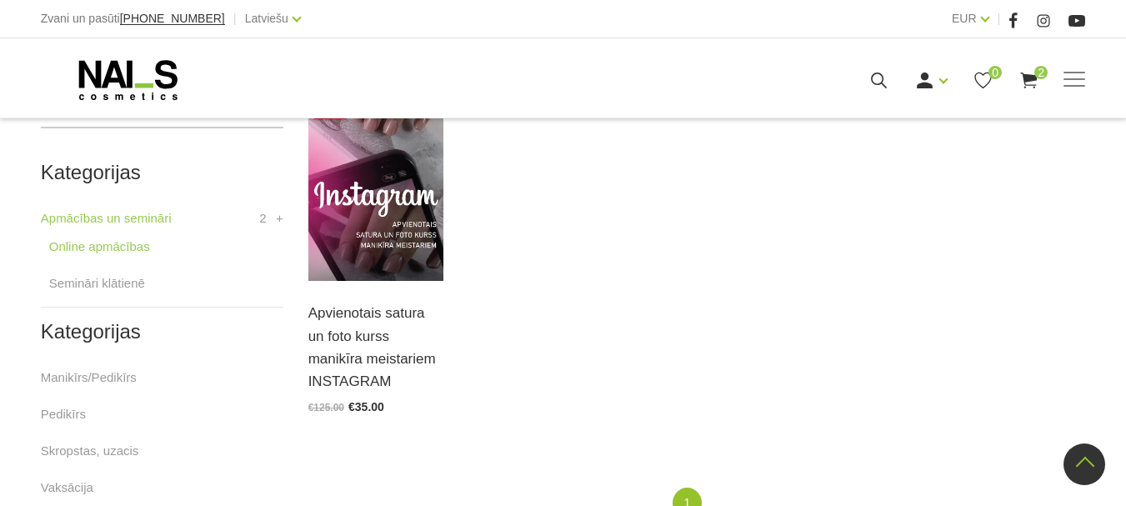
scroll to position [378, 0]
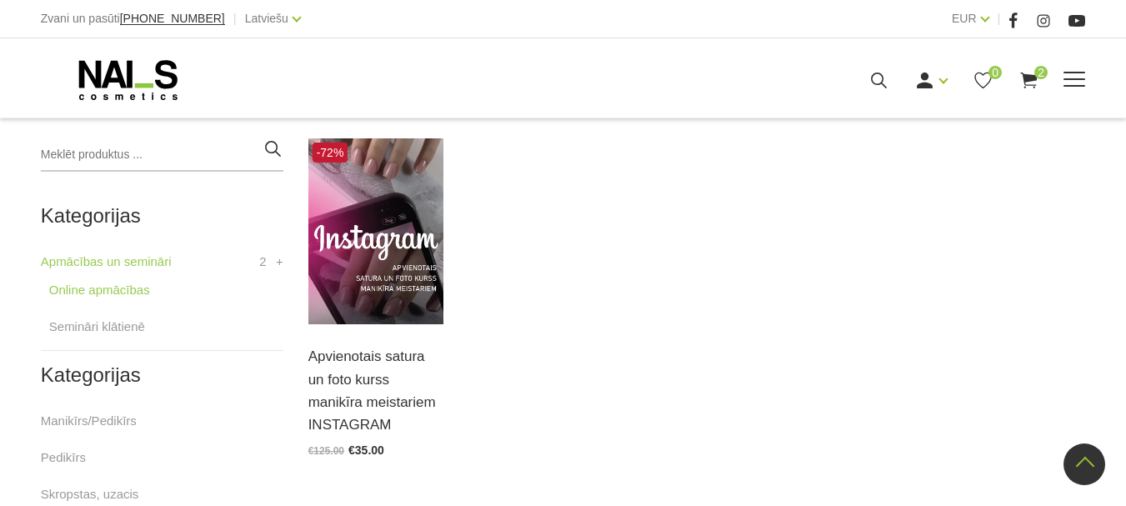
click at [0, 0] on link "Semināri klātienē" at bounding box center [0, 0] width 0 height 0
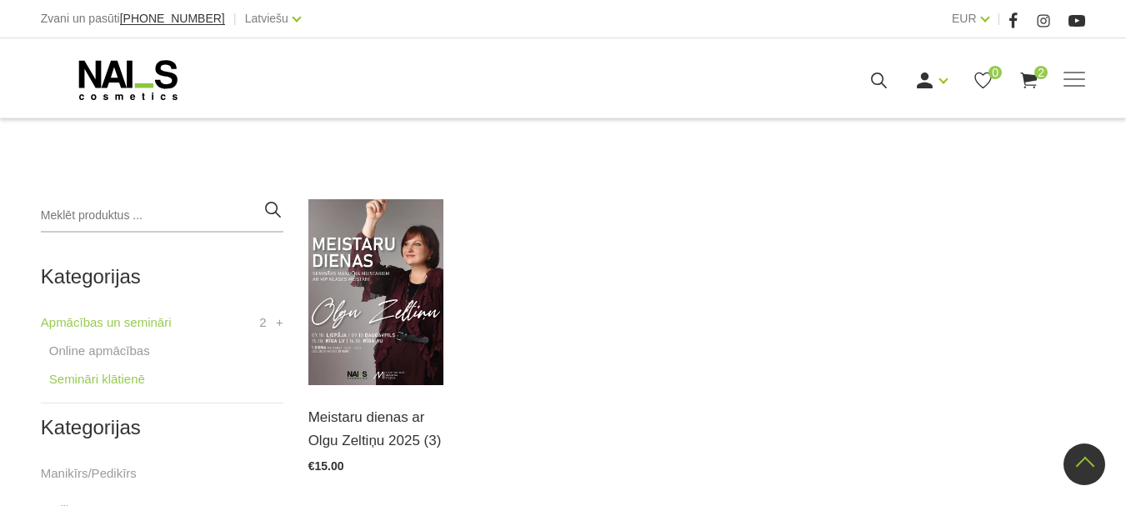
scroll to position [298, 0]
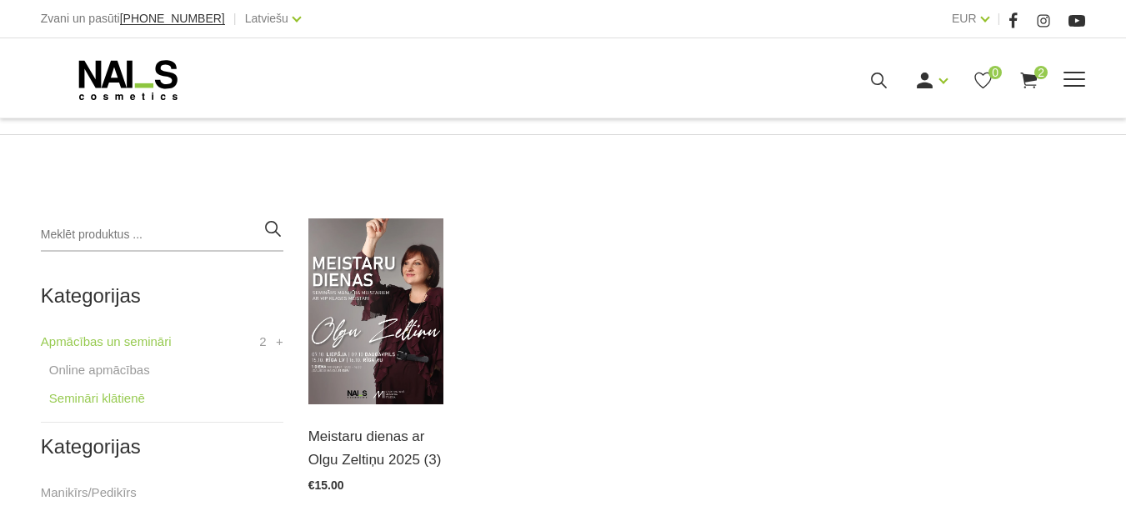
click at [0, 0] on link "Komplekti" at bounding box center [0, 0] width 0 height 0
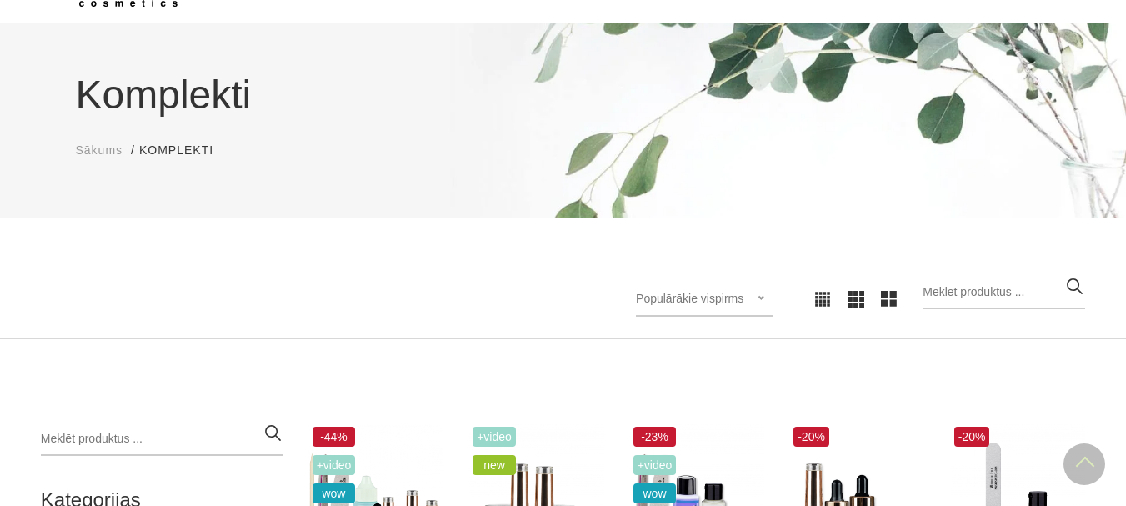
scroll to position [68, 0]
